Goal: Complete application form

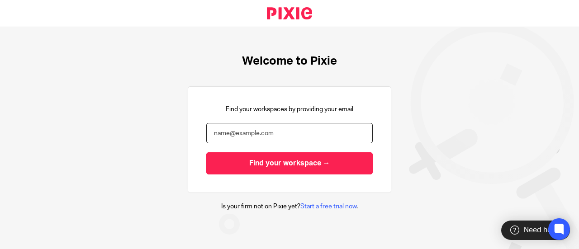
click at [280, 130] on input "email" at bounding box center [289, 133] width 166 height 20
click at [0, 249] on com-1password-button at bounding box center [0, 249] width 0 height 0
click at [309, 127] on input "email" at bounding box center [289, 133] width 166 height 20
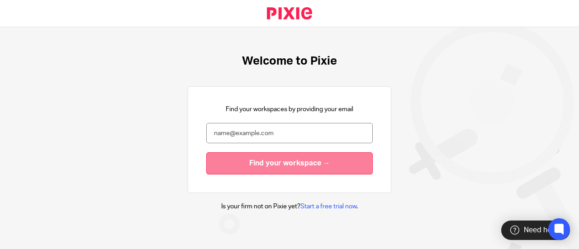
click at [300, 158] on input "Find your workspace →" at bounding box center [289, 163] width 166 height 22
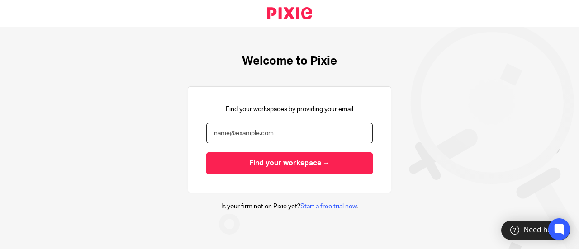
click at [289, 133] on input "email" at bounding box center [289, 133] width 166 height 20
click at [274, 132] on input "[PERSON_NAME]" at bounding box center [289, 133] width 166 height 20
click at [281, 130] on input "saleha"" at bounding box center [289, 133] width 166 height 20
type input "[PERSON_NAME][EMAIL_ADDRESS][DOMAIN_NAME]"
click at [206, 152] on input "Find your workspace →" at bounding box center [289, 163] width 166 height 22
